Goal: Transaction & Acquisition: Obtain resource

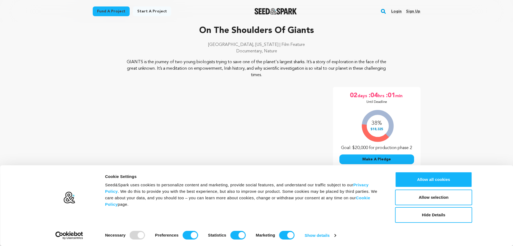
scroll to position [54, 0]
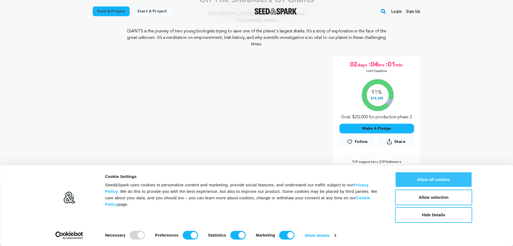
click at [457, 186] on button "Allow all cookies" at bounding box center [433, 180] width 77 height 16
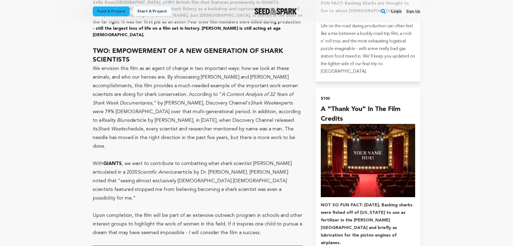
scroll to position [1106, 0]
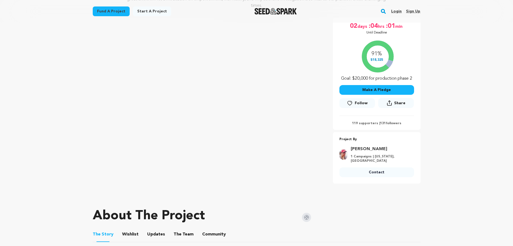
scroll to position [56, 0]
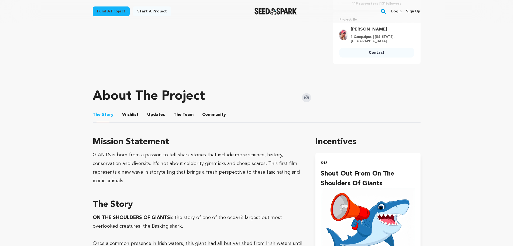
scroll to position [270, 0]
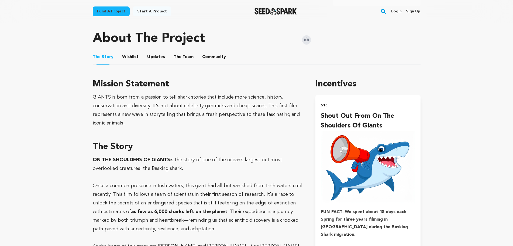
click at [127, 56] on button "Wishlist" at bounding box center [130, 58] width 13 height 13
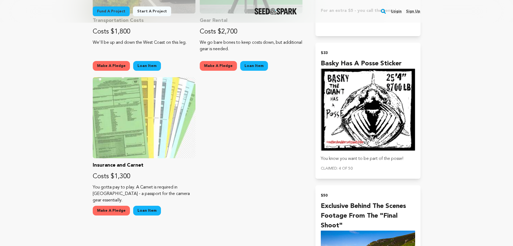
scroll to position [755, 0]
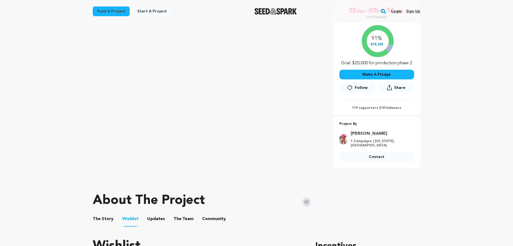
scroll to position [0, 0]
